Goal: Find specific page/section: Find specific page/section

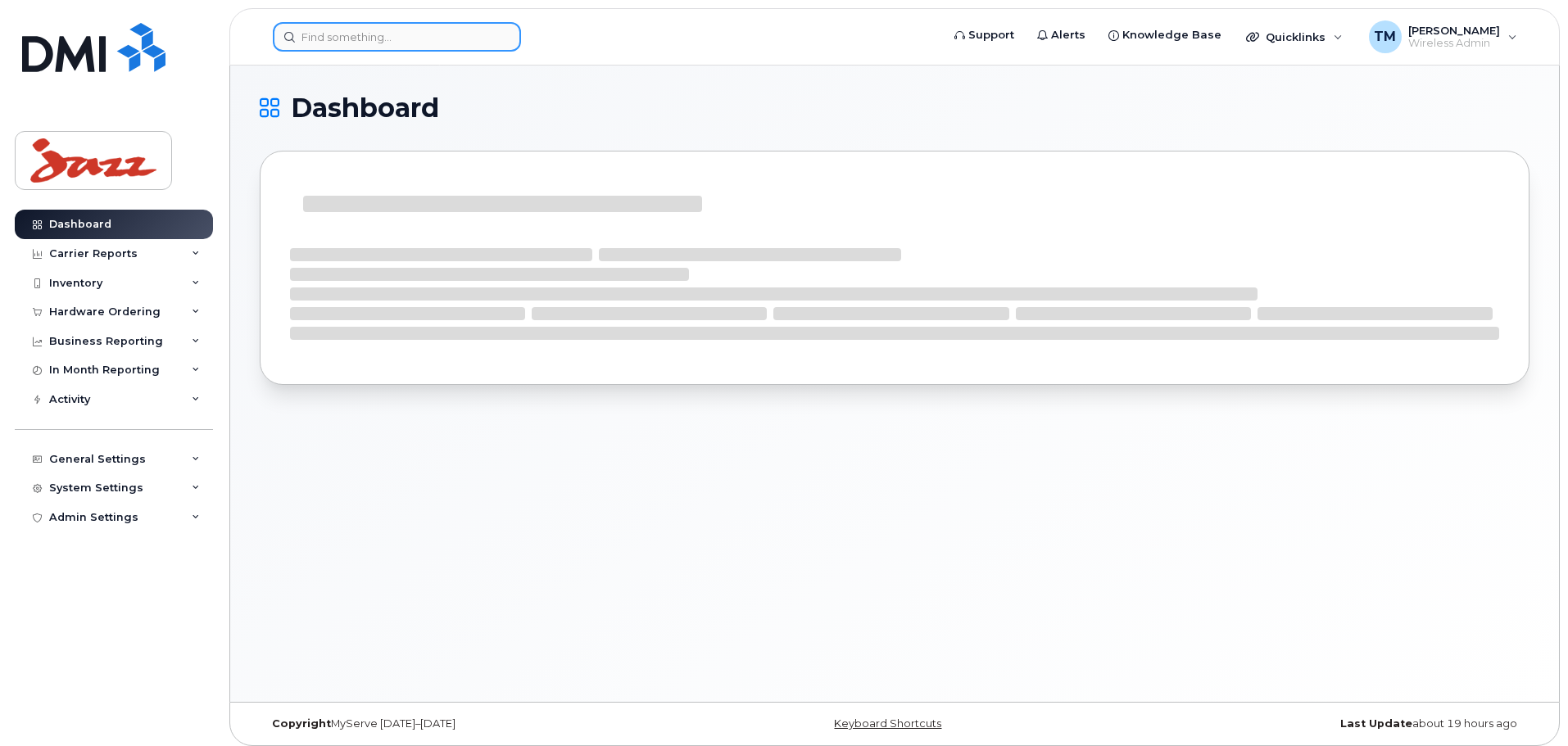
click at [397, 43] on input at bounding box center [397, 36] width 248 height 30
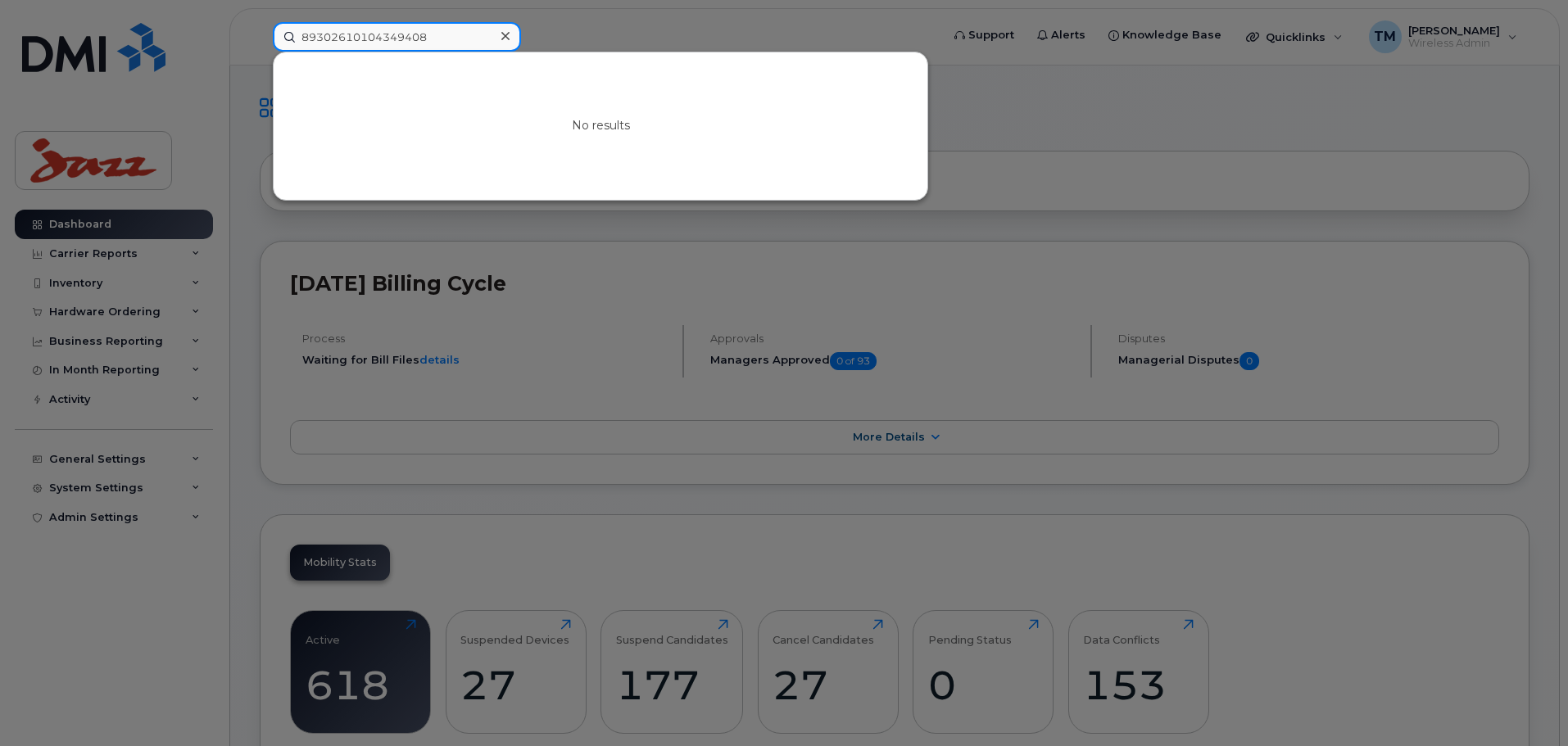
type input "89302610104349408"
click at [508, 34] on icon at bounding box center [506, 36] width 8 height 8
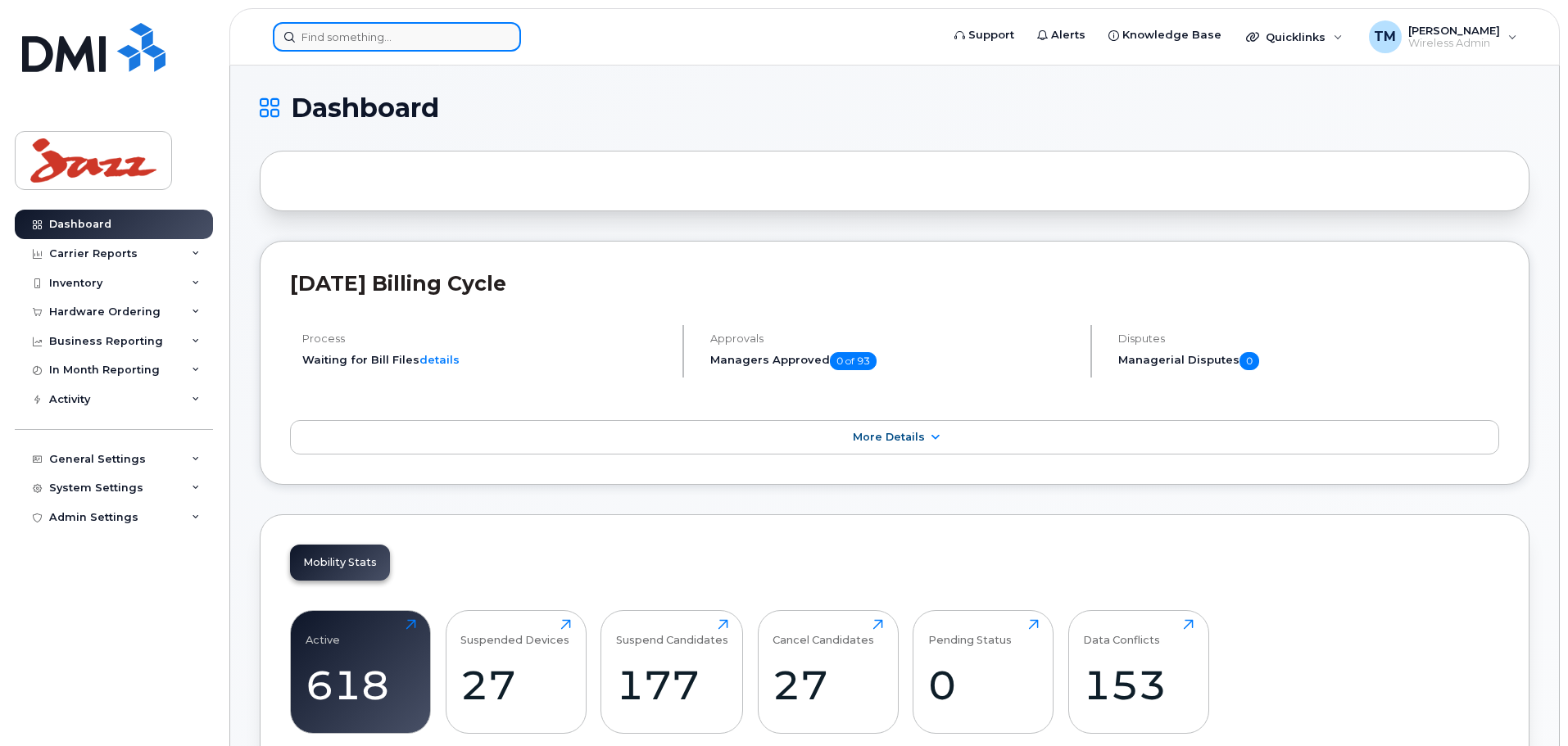
click at [450, 34] on input at bounding box center [397, 36] width 248 height 30
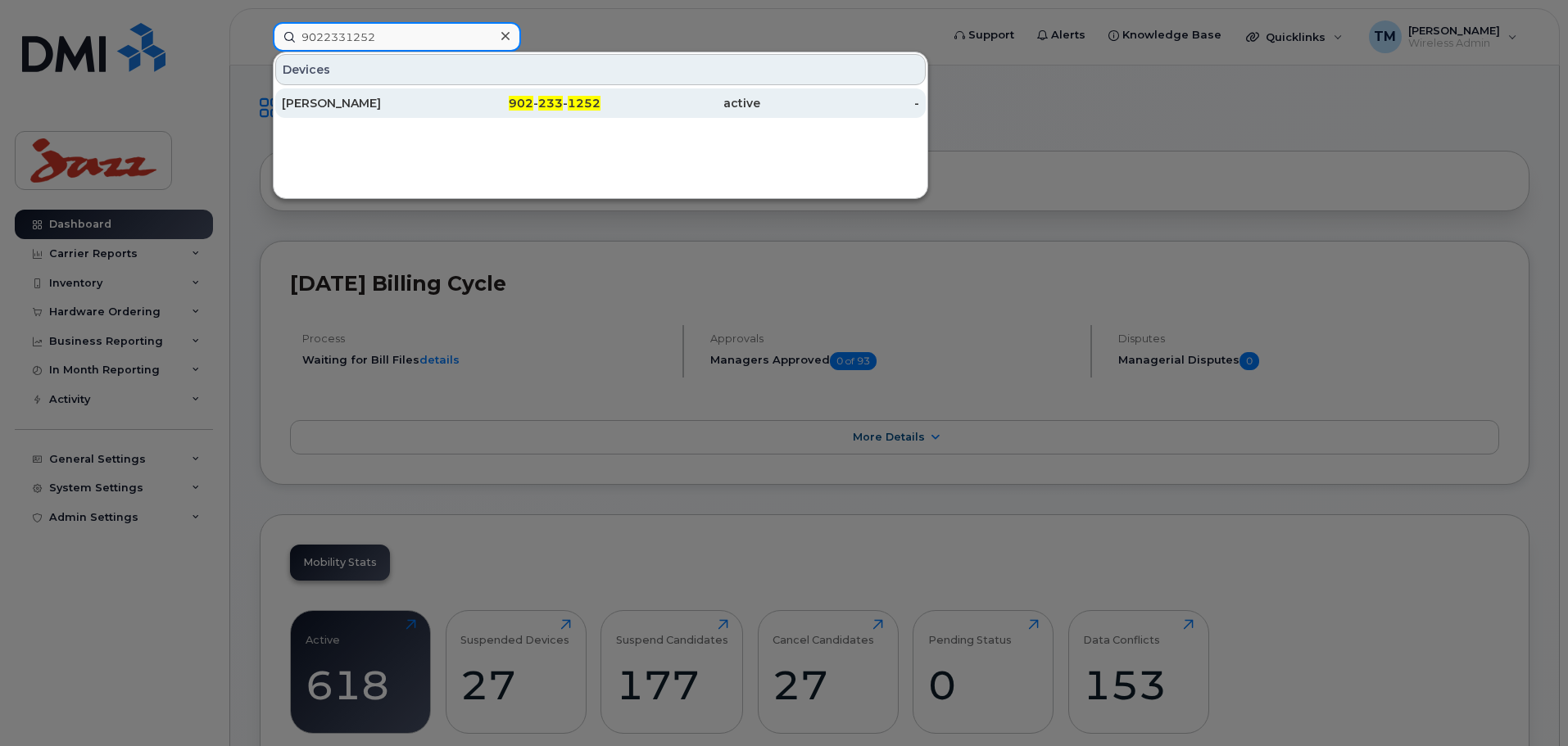
type input "9022331252"
click at [422, 103] on div "[PERSON_NAME]" at bounding box center [361, 103] width 160 height 16
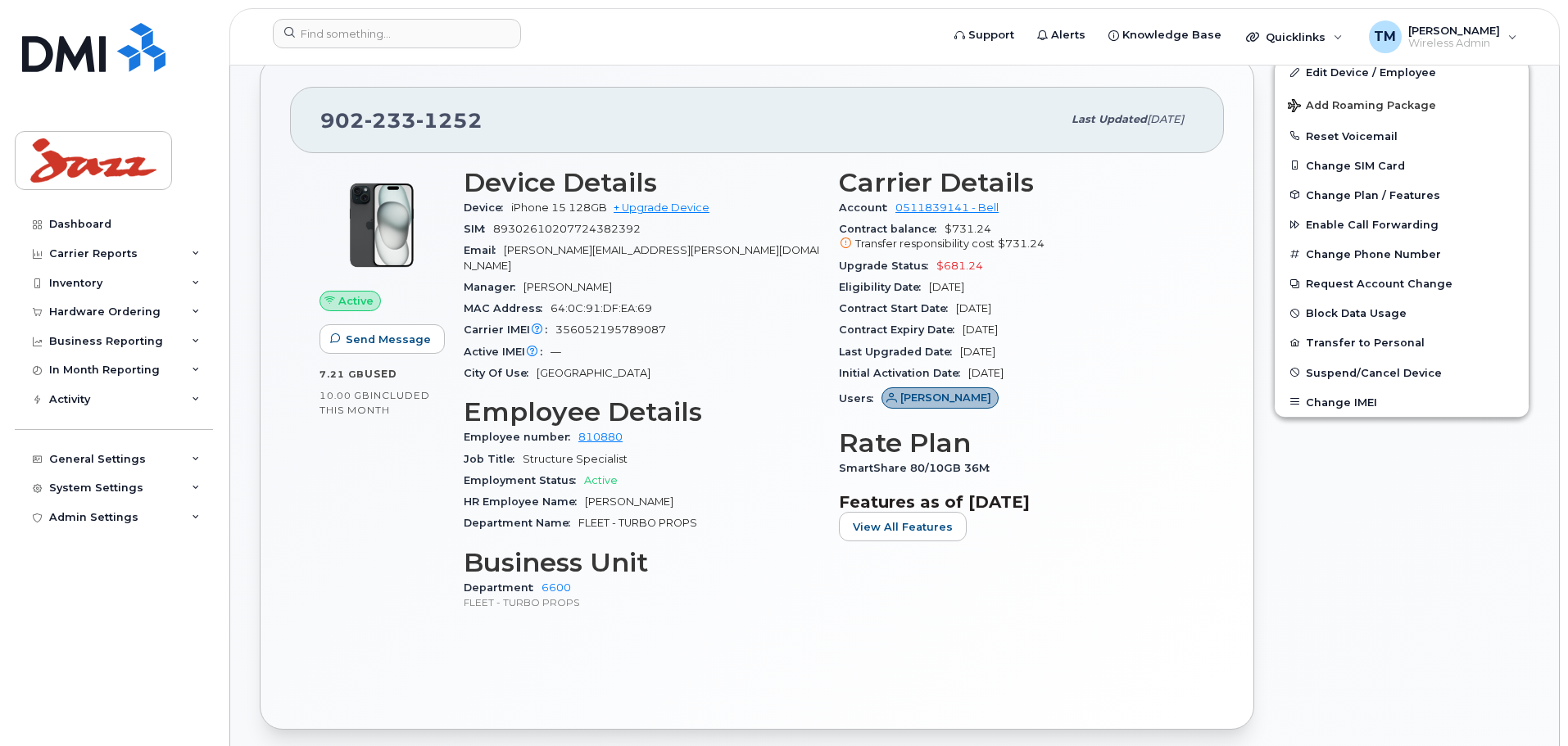
scroll to position [246, 0]
